Goal: Information Seeking & Learning: Find specific fact

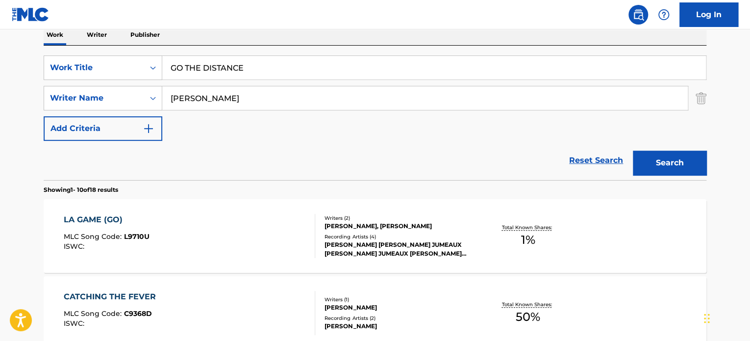
scroll to position [147, 0]
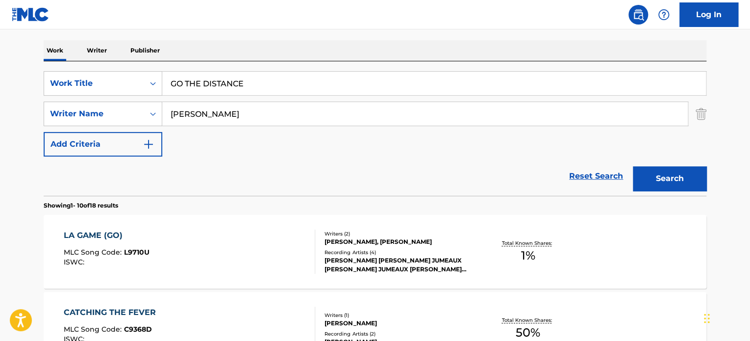
click at [234, 86] on input "GO THE DISTANCE" at bounding box center [434, 84] width 544 height 24
paste input "We Are VIP"
type input "We Are VIP"
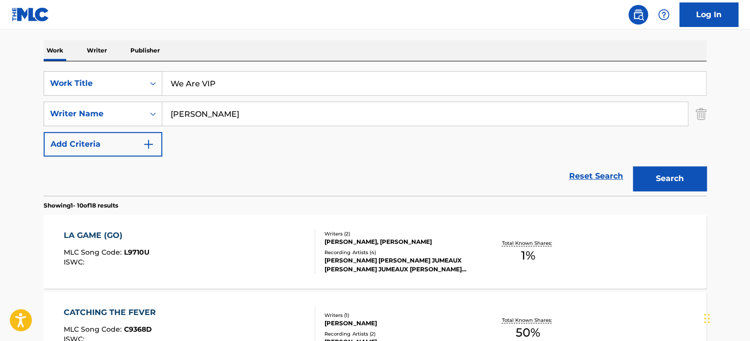
click at [236, 117] on input "[PERSON_NAME]" at bounding box center [425, 114] width 526 height 24
type input "[PERSON_NAME]"
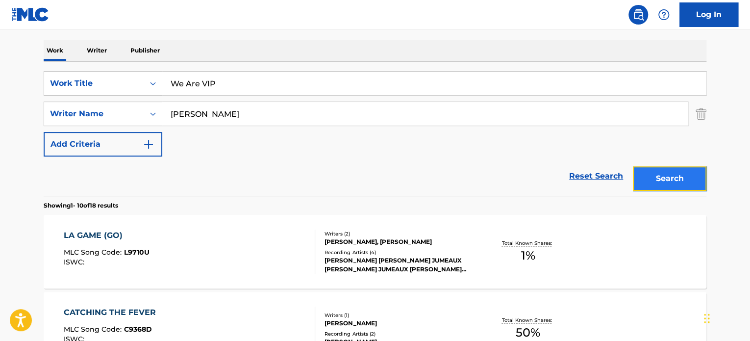
click at [649, 176] on button "Search" at bounding box center [670, 178] width 74 height 25
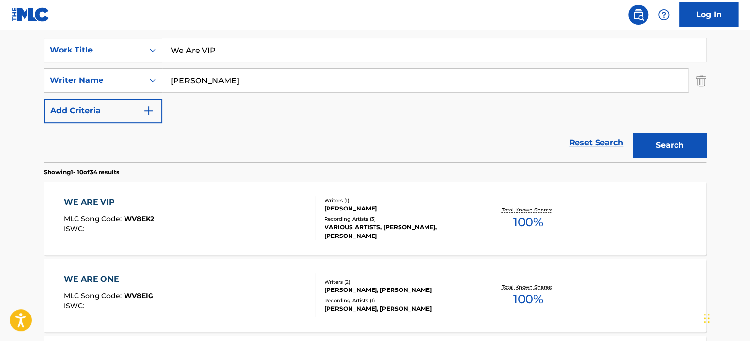
scroll to position [196, 0]
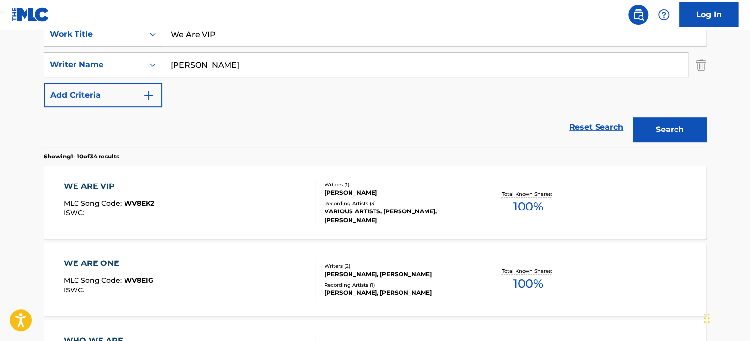
click at [302, 192] on div "WE ARE VIP MLC Song Code : WV8EK2 ISWC :" at bounding box center [190, 202] width 252 height 44
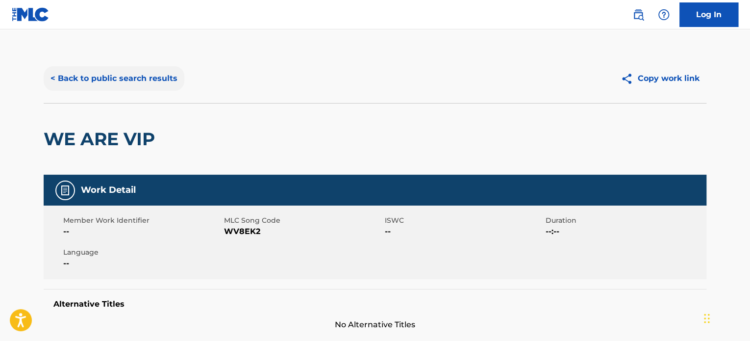
click at [130, 74] on button "< Back to public search results" at bounding box center [114, 78] width 141 height 25
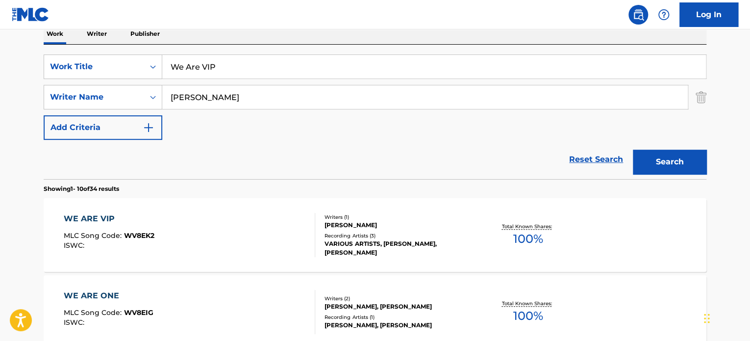
scroll to position [147, 0]
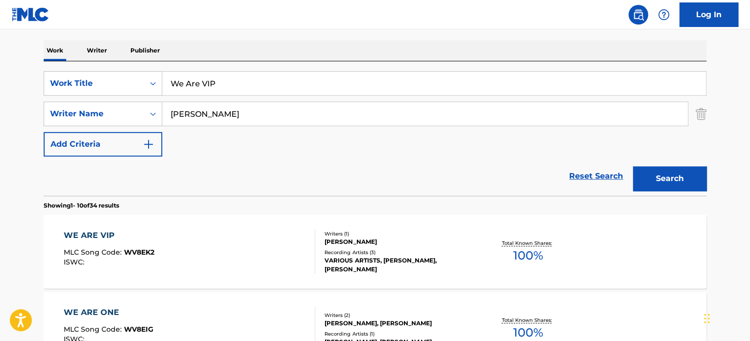
click at [213, 84] on input "We Are VIP" at bounding box center [434, 84] width 544 height 24
paste input "Chillout Area"
type input "Chillout Area"
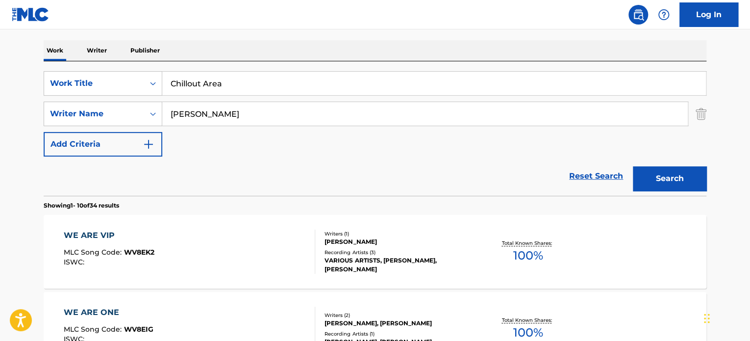
click at [199, 109] on input "[PERSON_NAME]" at bounding box center [425, 114] width 526 height 24
click at [199, 109] on input "BINTIG" at bounding box center [425, 114] width 526 height 24
type input "BINTIG"
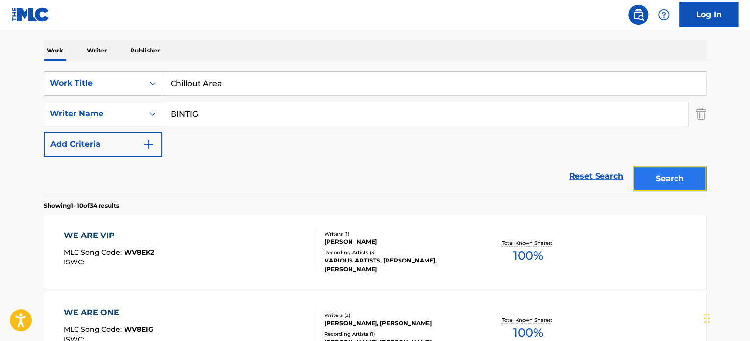
click at [648, 173] on button "Search" at bounding box center [670, 178] width 74 height 25
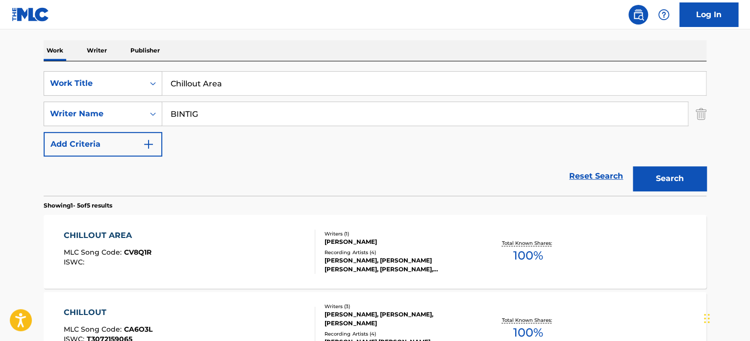
click at [279, 248] on div "CHILLOUT AREA MLC Song Code : CV8Q1R ISWC :" at bounding box center [190, 251] width 252 height 44
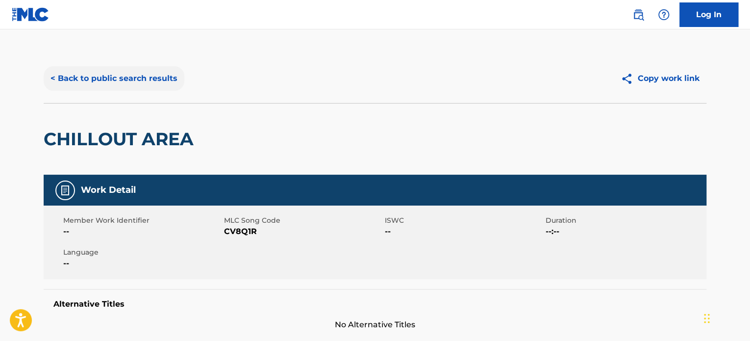
click at [137, 78] on button "< Back to public search results" at bounding box center [114, 78] width 141 height 25
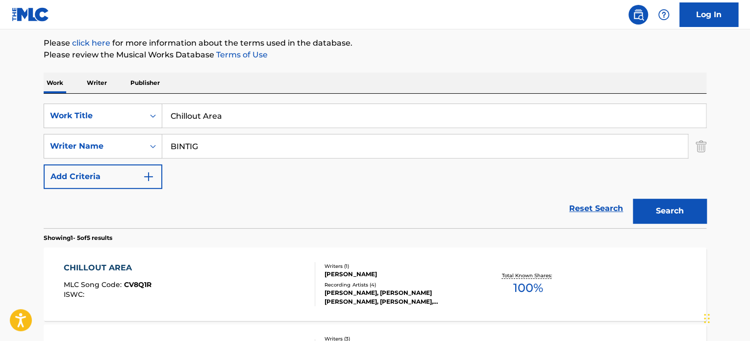
scroll to position [98, 0]
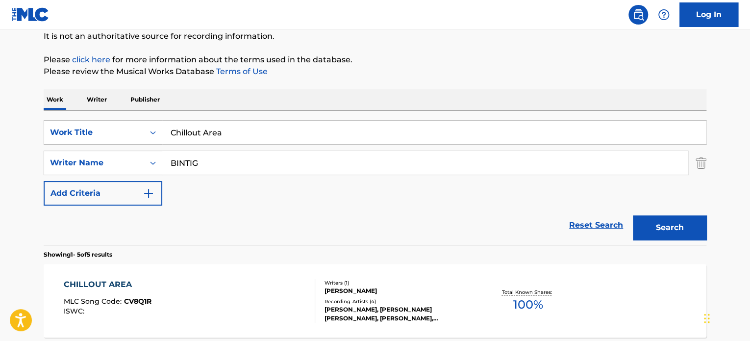
click at [212, 136] on input "Chillout Area" at bounding box center [434, 133] width 544 height 24
paste input "Together We Thrive"
type input "Together We Thrive"
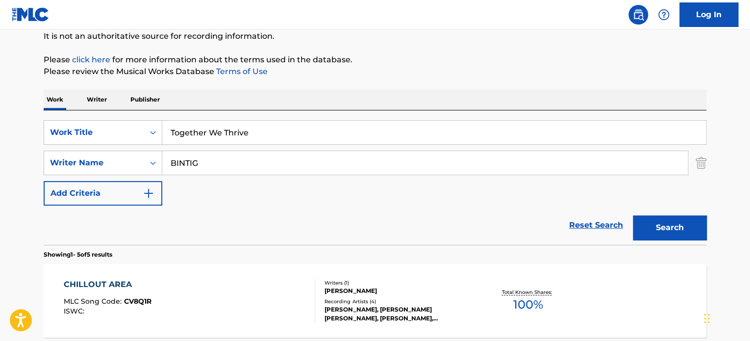
click at [232, 164] on input "BINTIG" at bounding box center [425, 163] width 526 height 24
click at [231, 164] on input "WINTER" at bounding box center [425, 163] width 526 height 24
type input "WINTER"
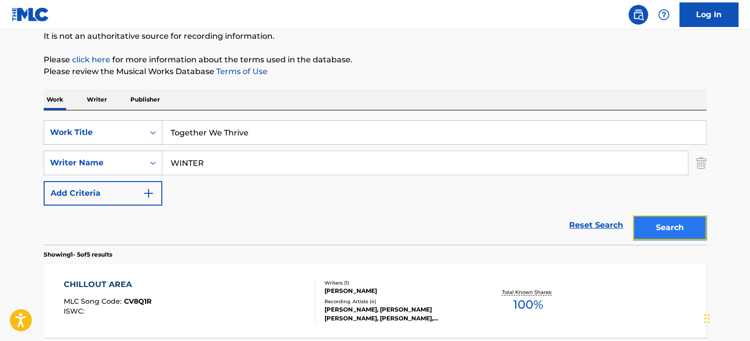
click at [670, 223] on button "Search" at bounding box center [670, 227] width 74 height 25
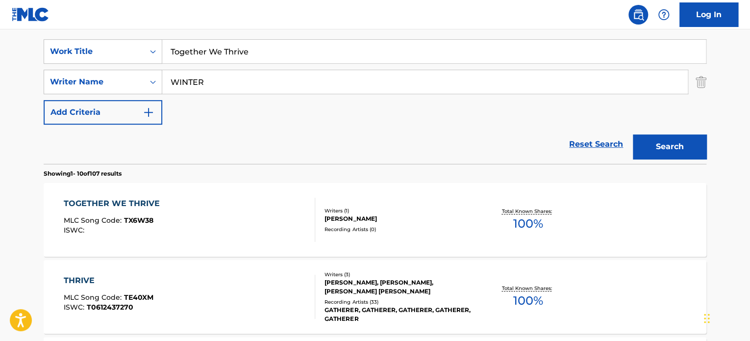
scroll to position [196, 0]
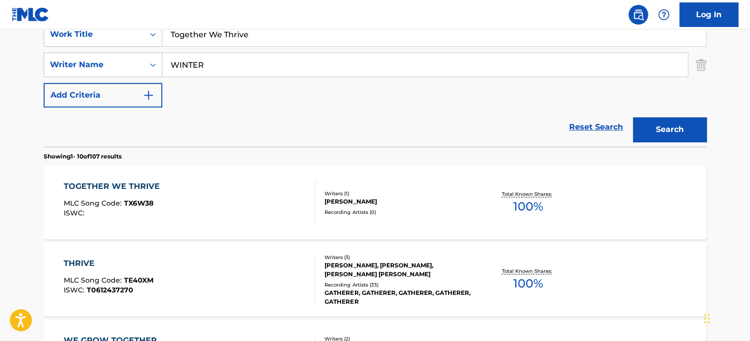
click at [266, 198] on div "TOGETHER WE THRIVE MLC Song Code : TX6W38 ISWC :" at bounding box center [190, 202] width 252 height 44
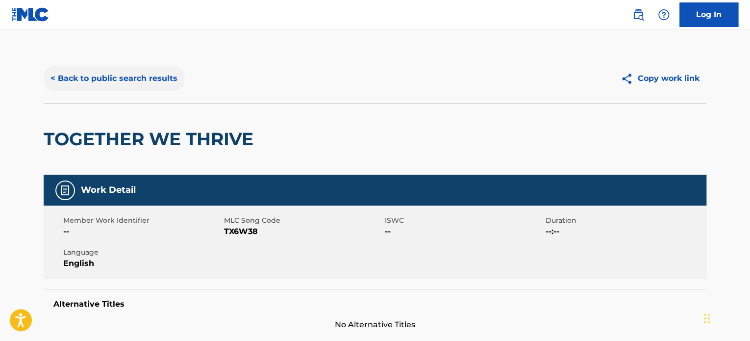
click at [171, 80] on button "< Back to public search results" at bounding box center [114, 78] width 141 height 25
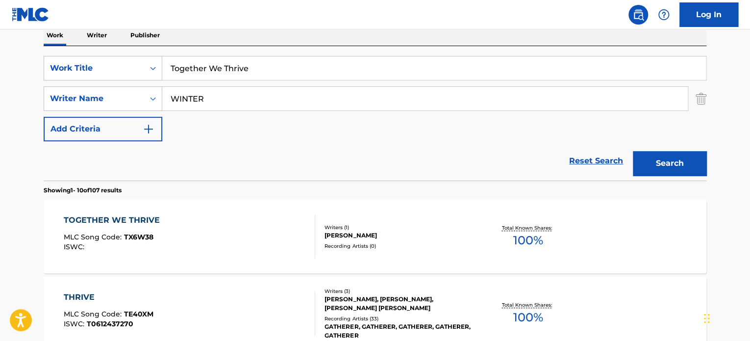
scroll to position [147, 0]
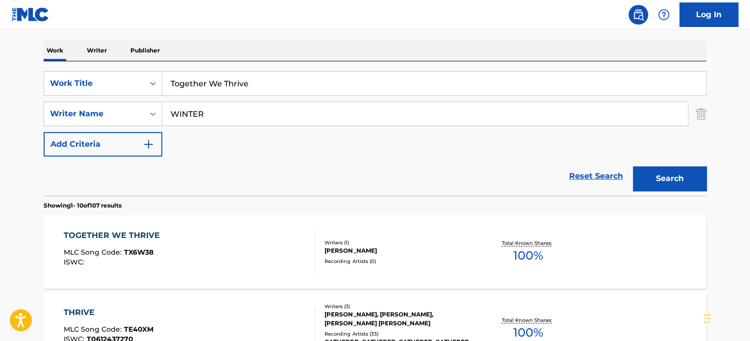
click at [219, 88] on input "Together We Thrive" at bounding box center [434, 84] width 544 height 24
paste input "AWAIT YOUR DESTINY"
type input "AWAIT YOUR DESTINY"
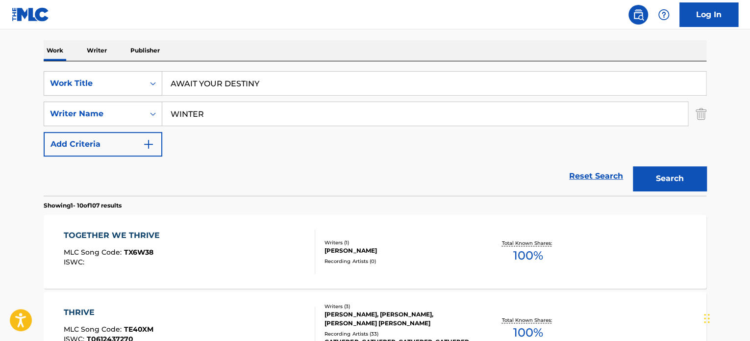
click at [234, 122] on input "WINTER" at bounding box center [425, 114] width 526 height 24
click at [229, 113] on input "KERSHAW" at bounding box center [425, 114] width 526 height 24
type input "KERSHAW"
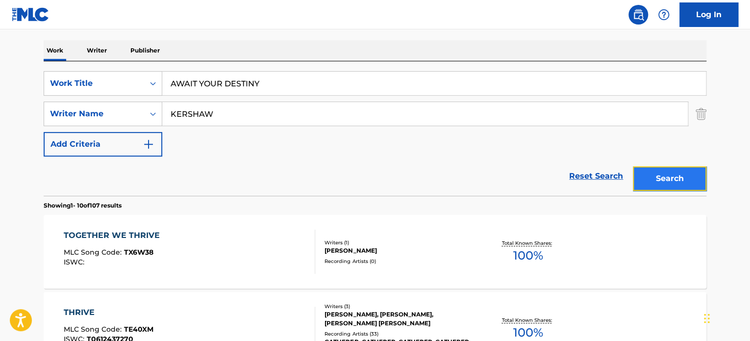
click at [666, 180] on button "Search" at bounding box center [670, 178] width 74 height 25
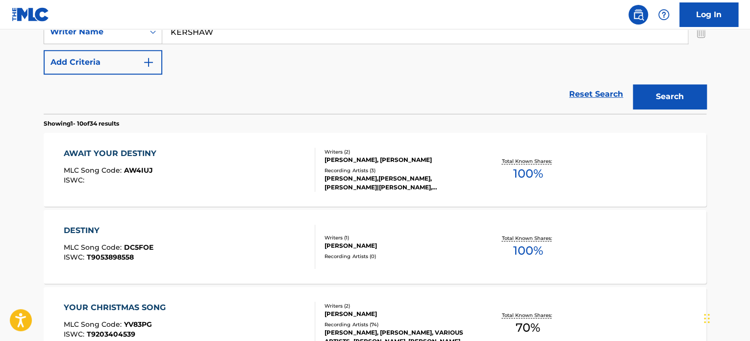
scroll to position [245, 0]
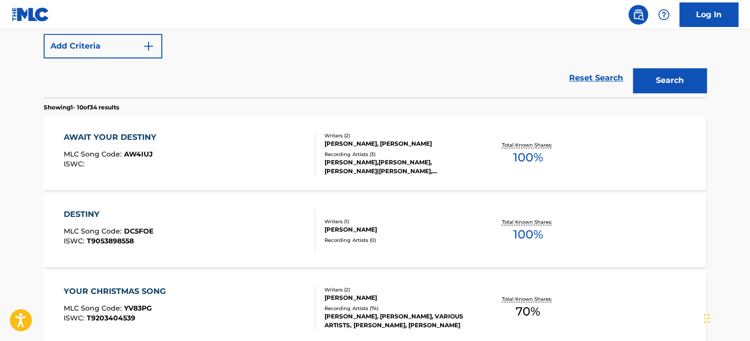
click at [259, 150] on div "AWAIT YOUR DESTINY MLC Song Code : AW4IUJ ISWC :" at bounding box center [190, 153] width 252 height 44
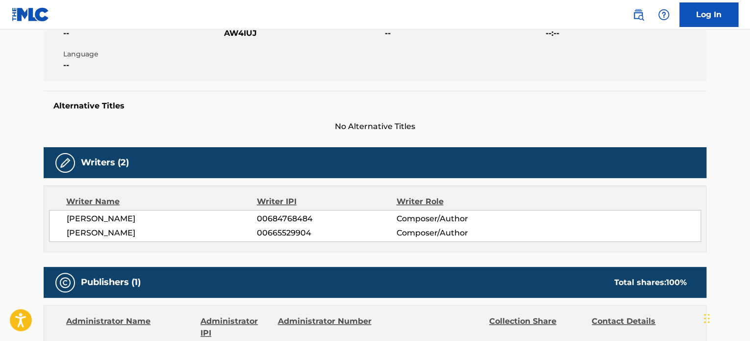
scroll to position [196, 0]
